Goal: Task Accomplishment & Management: Complete application form

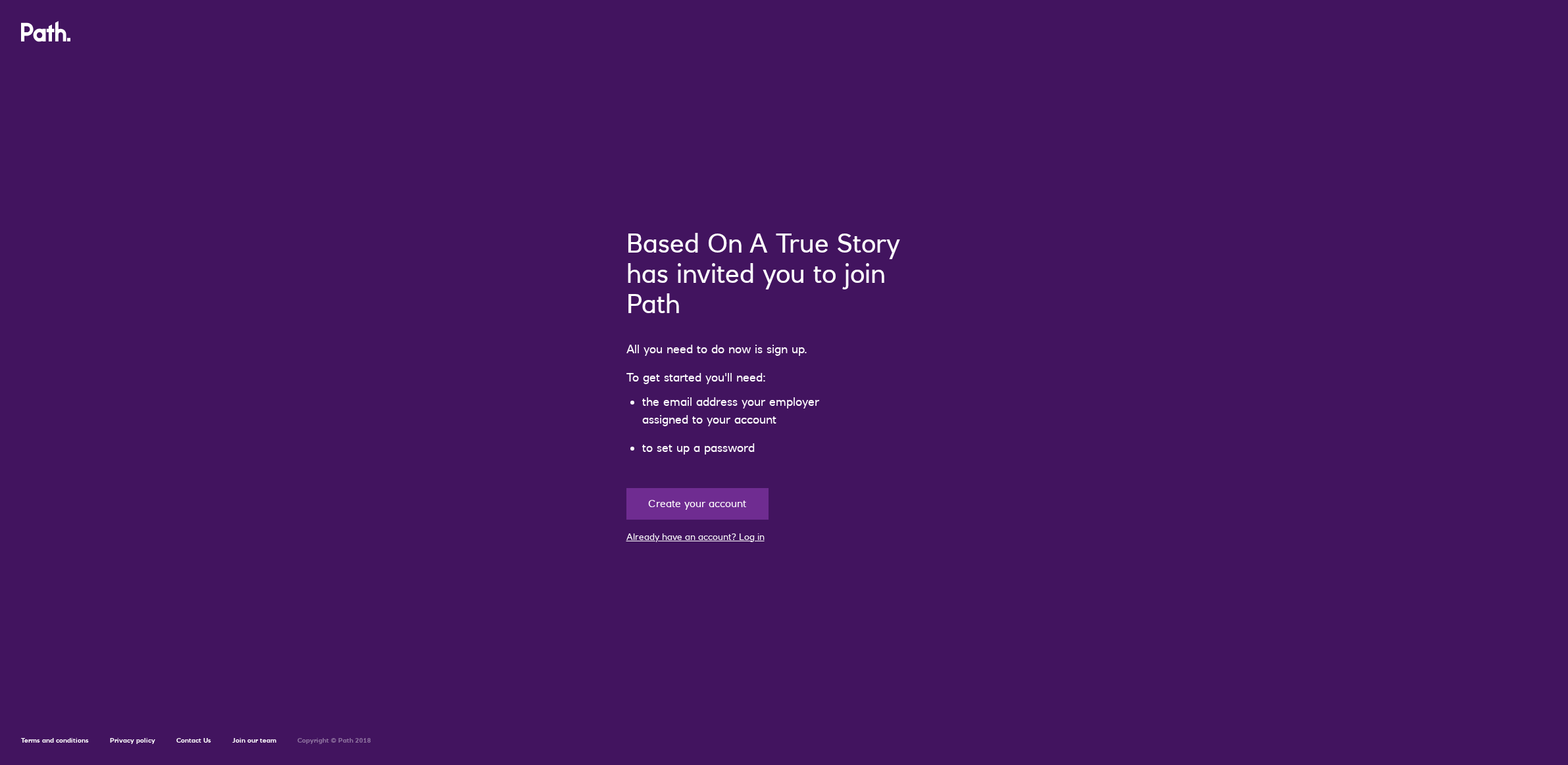
click at [741, 537] on link "Already have an account? Log in" at bounding box center [695, 536] width 138 height 12
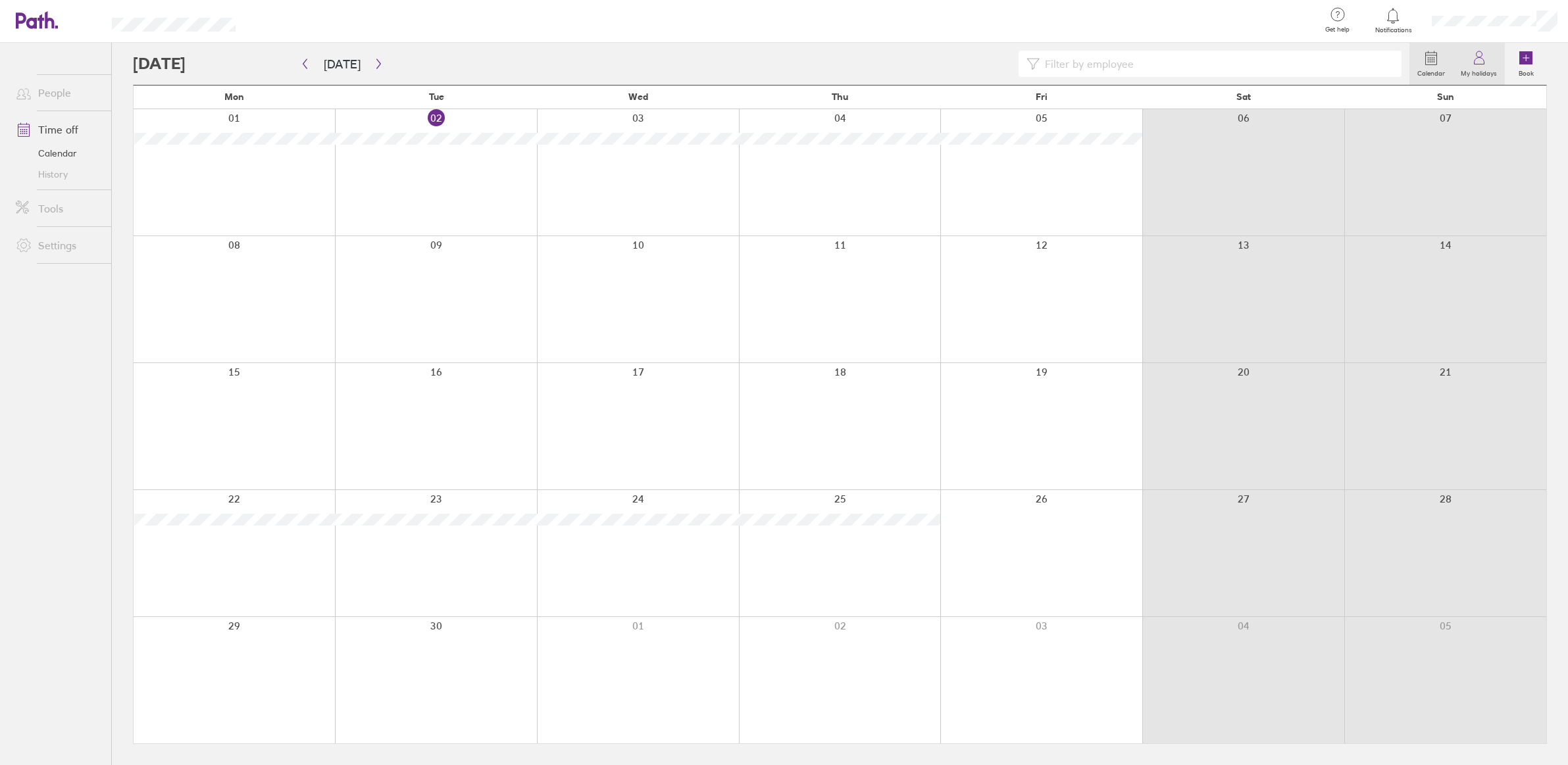
click at [1483, 60] on icon at bounding box center [1479, 61] width 10 height 7
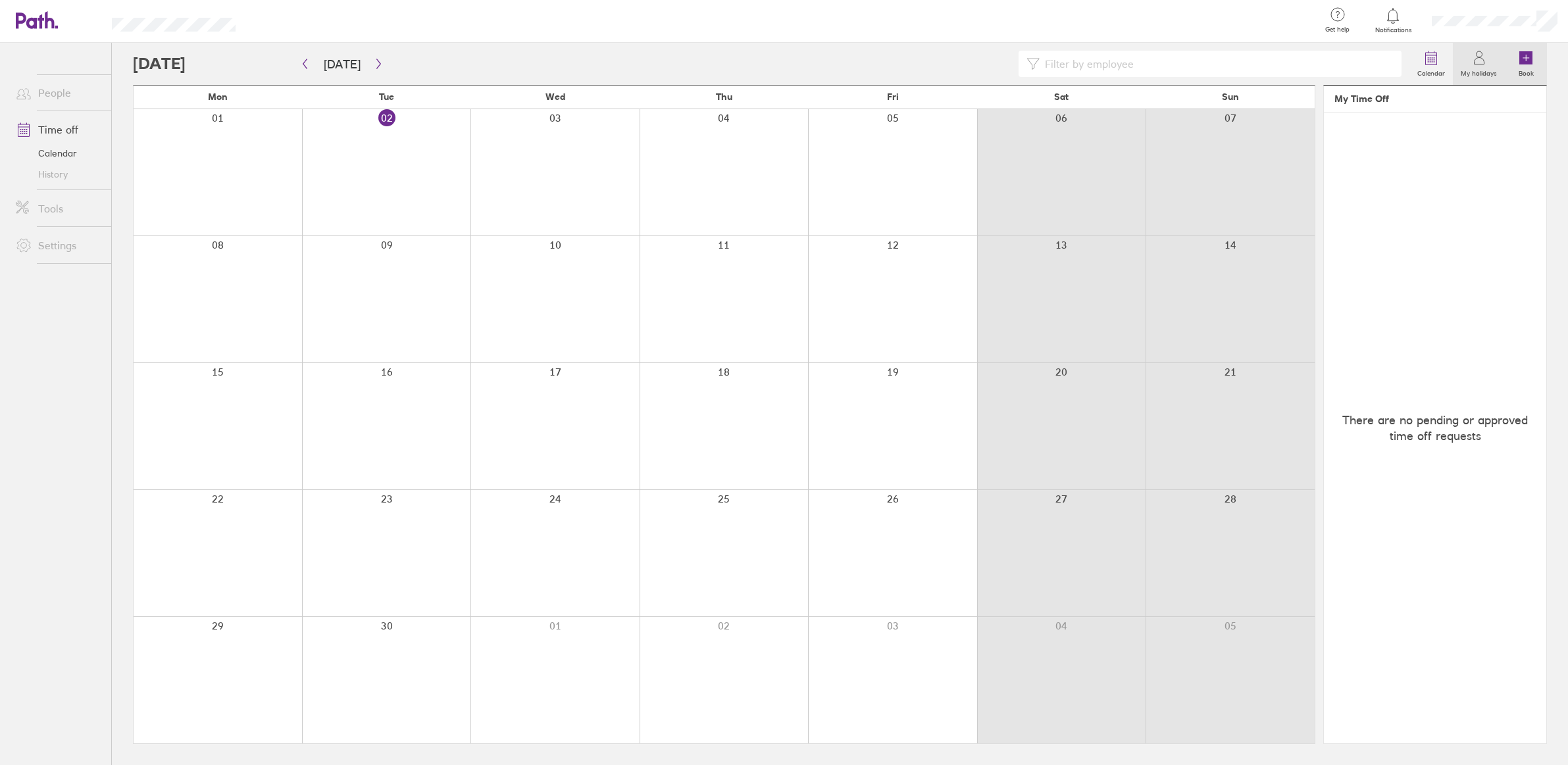
click at [1535, 56] on link "Book" at bounding box center [1525, 63] width 42 height 42
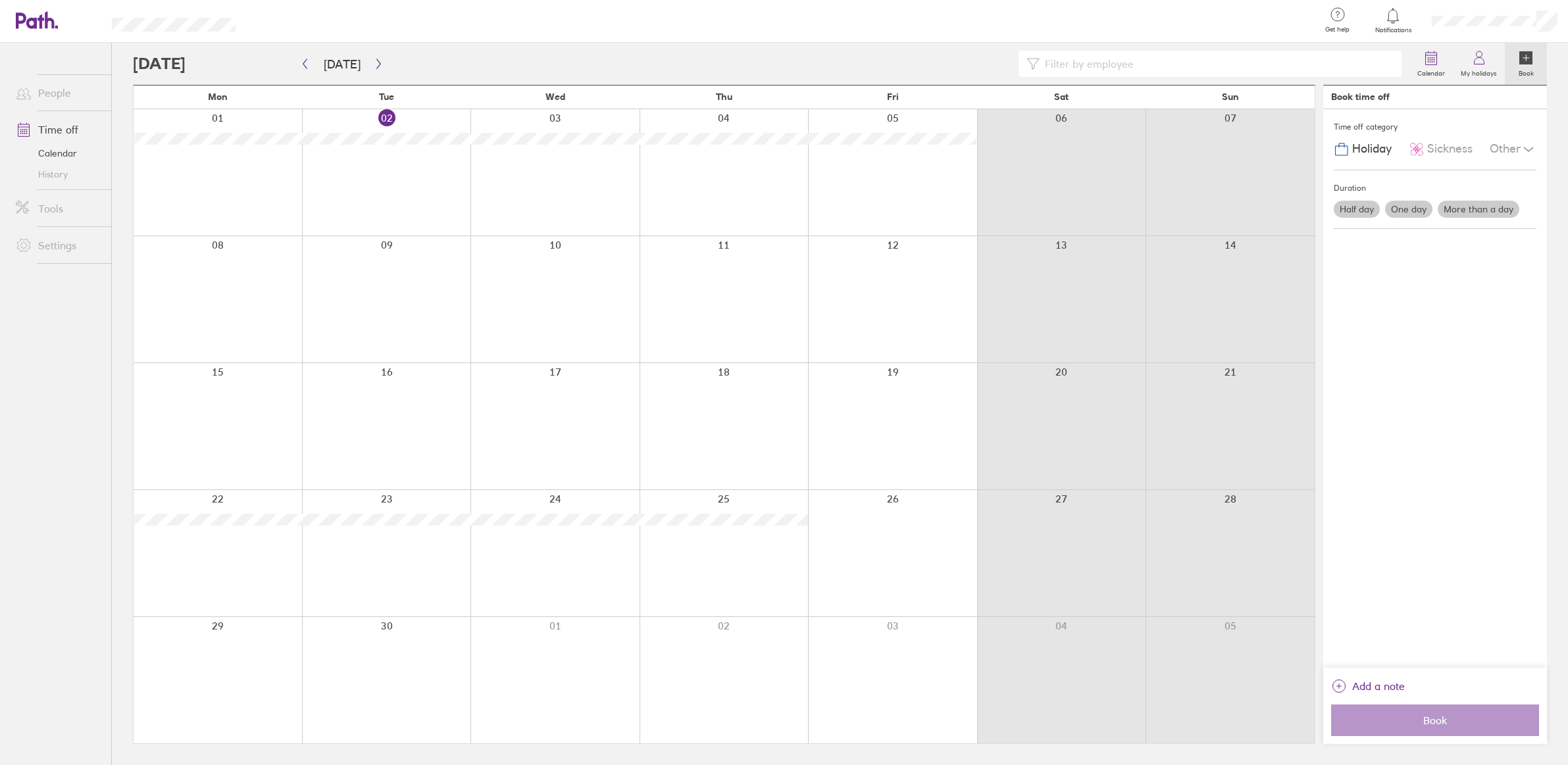
click at [1486, 206] on label "More than a day" at bounding box center [1478, 209] width 82 height 17
click at [0, 0] on input "More than a day" at bounding box center [0, 0] width 0 height 0
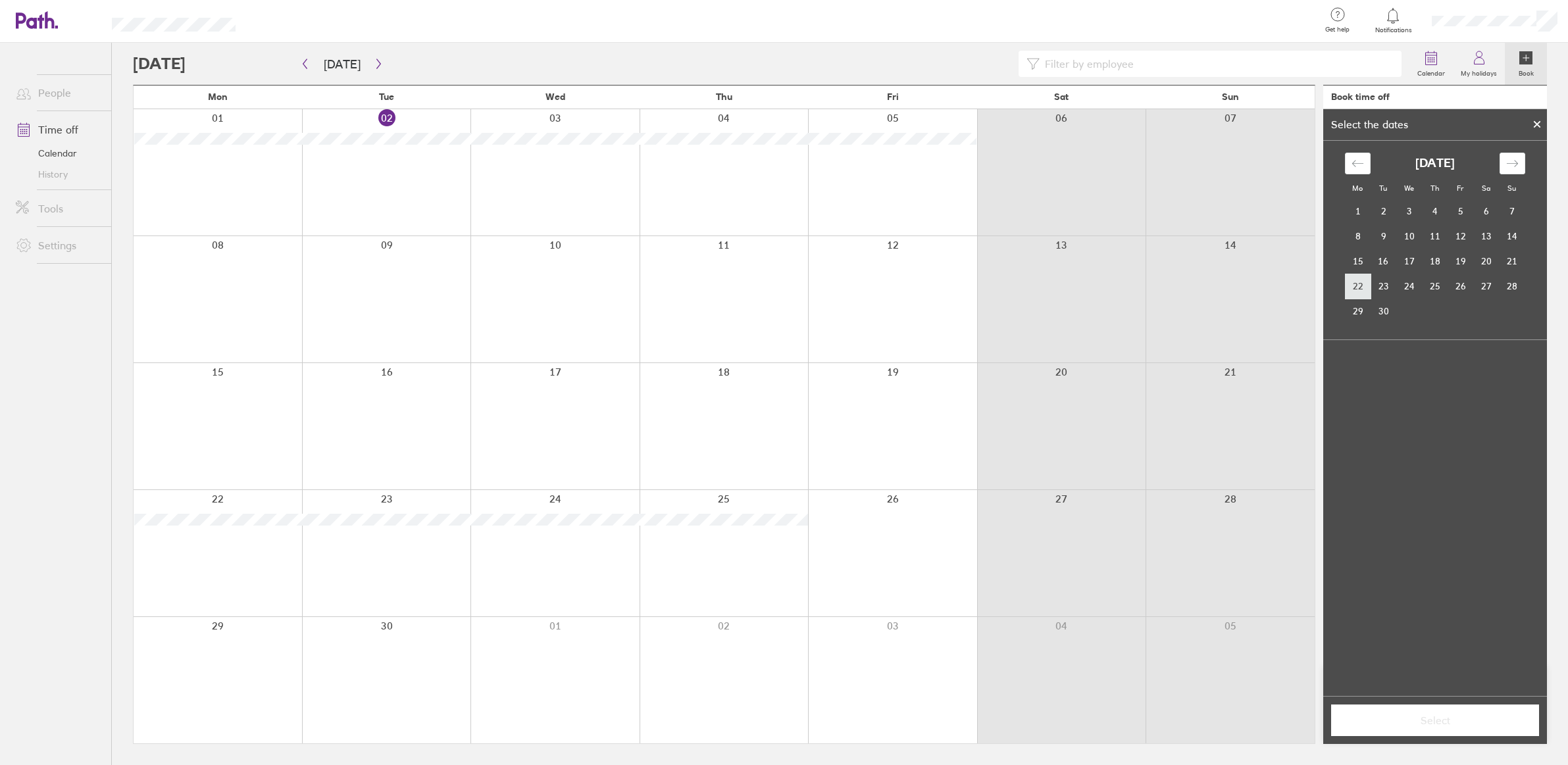
click at [1367, 281] on td "22" at bounding box center [1358, 286] width 25 height 25
click at [1459, 282] on td "26" at bounding box center [1460, 286] width 25 height 25
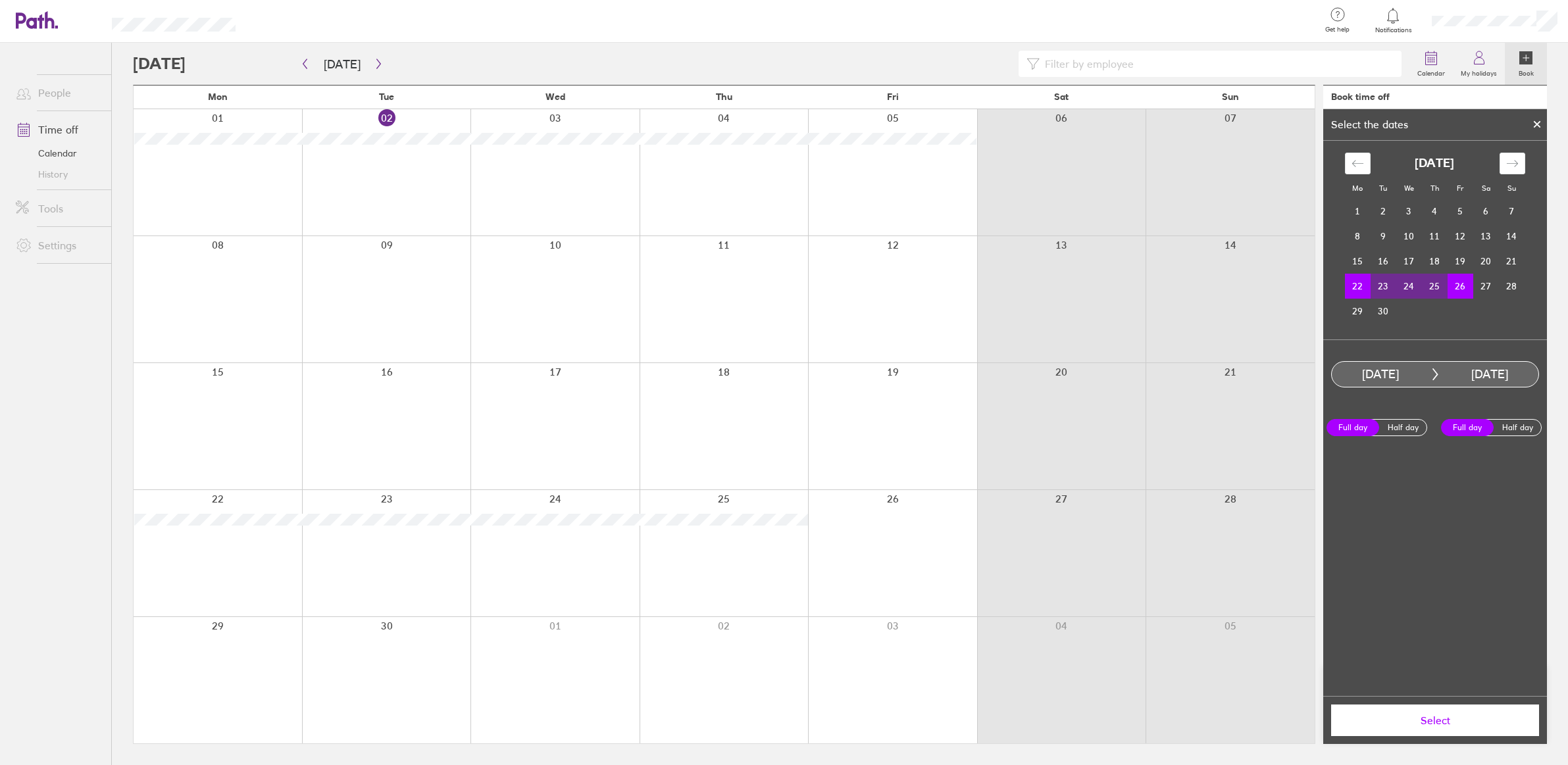
click at [1445, 723] on span "Select" at bounding box center [1435, 720] width 190 height 12
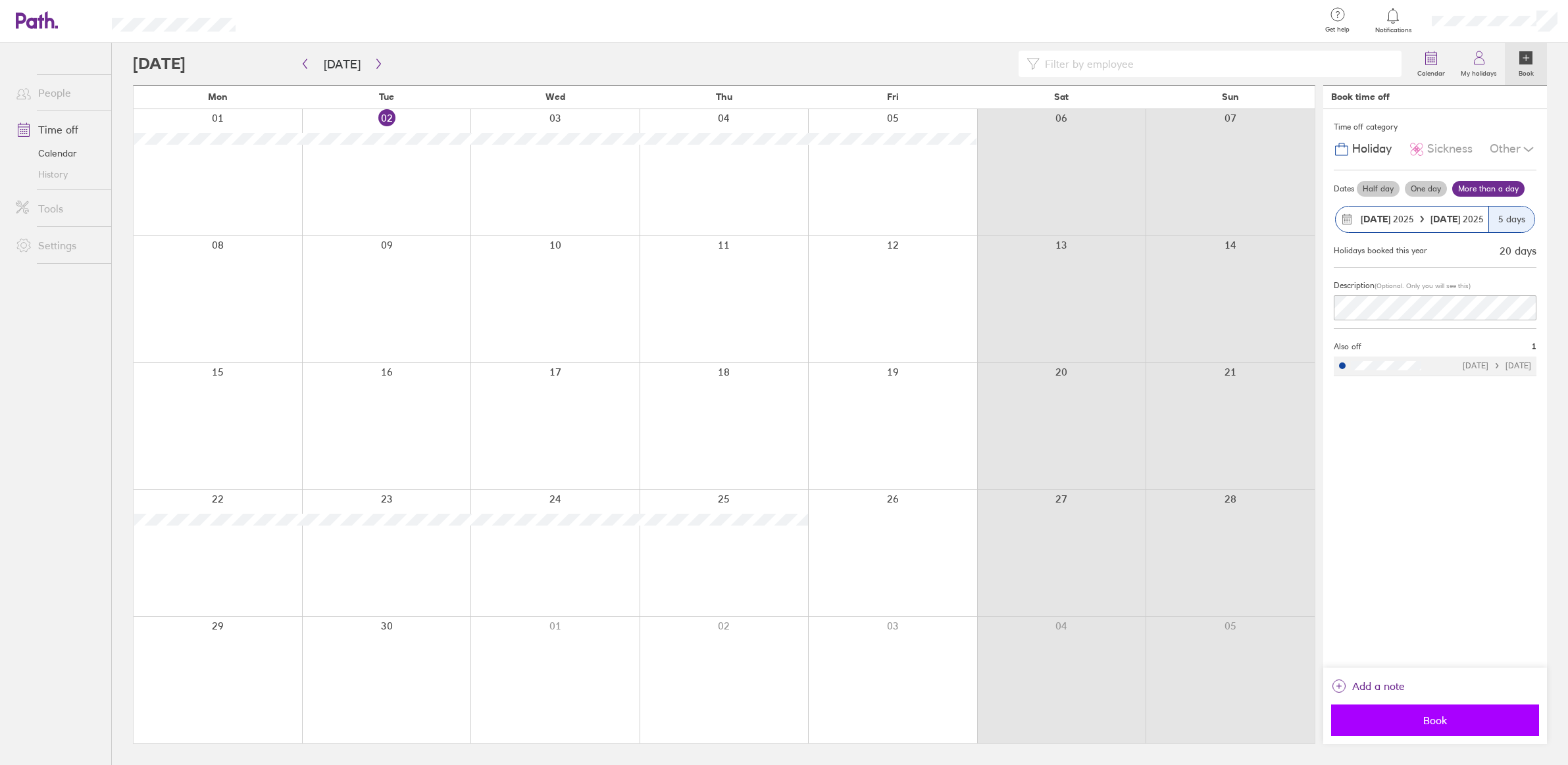
click at [1454, 722] on span "Book" at bounding box center [1435, 720] width 190 height 12
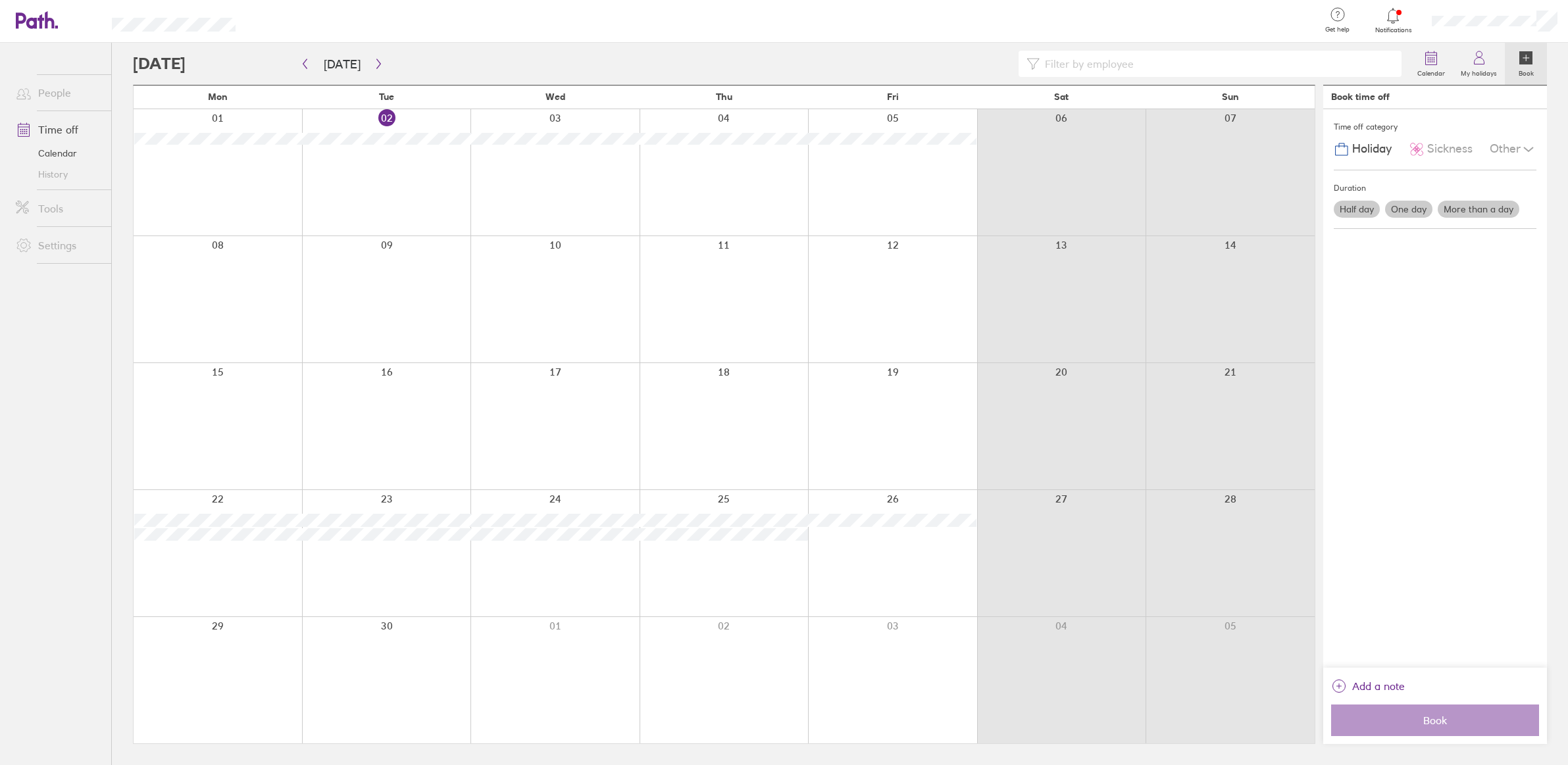
click at [1516, 148] on div "Other" at bounding box center [1513, 149] width 47 height 25
